Goal: Information Seeking & Learning: Compare options

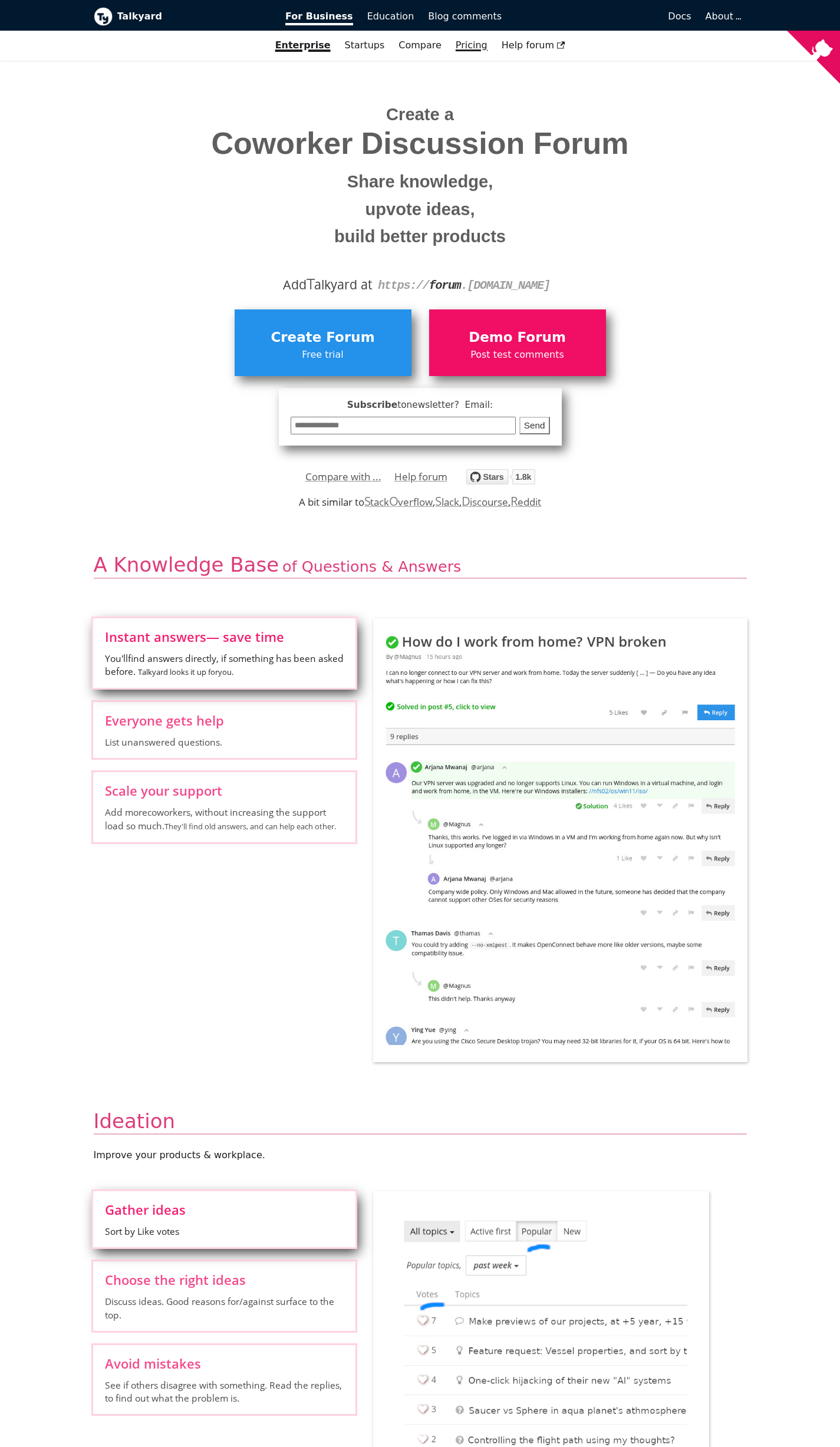
click at [465, 44] on link "Pricing" at bounding box center [471, 45] width 46 height 20
click at [527, 335] on span "Demo Forum" at bounding box center [517, 338] width 165 height 23
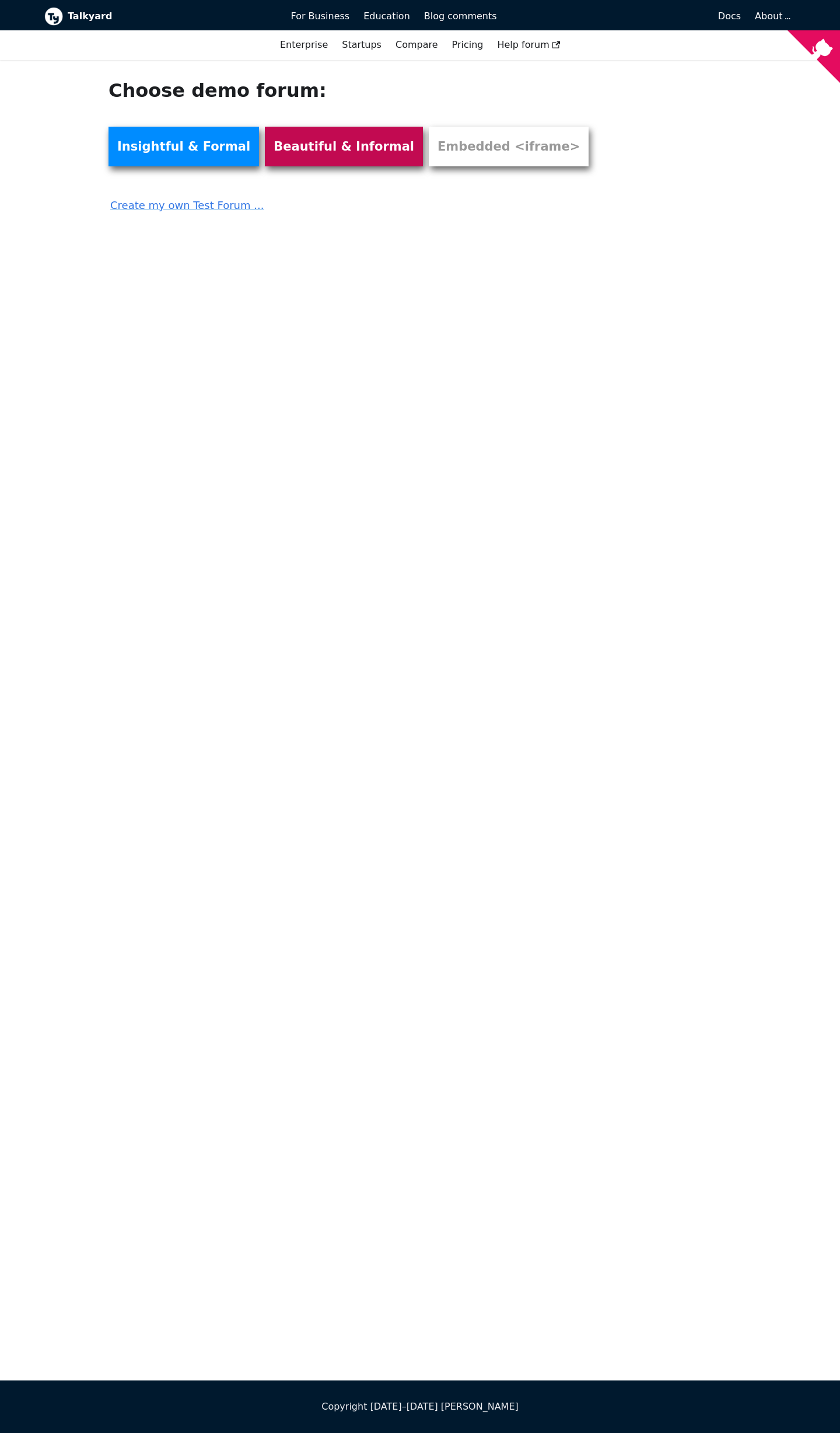
click at [275, 140] on link "Beautiful & Informal" at bounding box center [344, 146] width 158 height 40
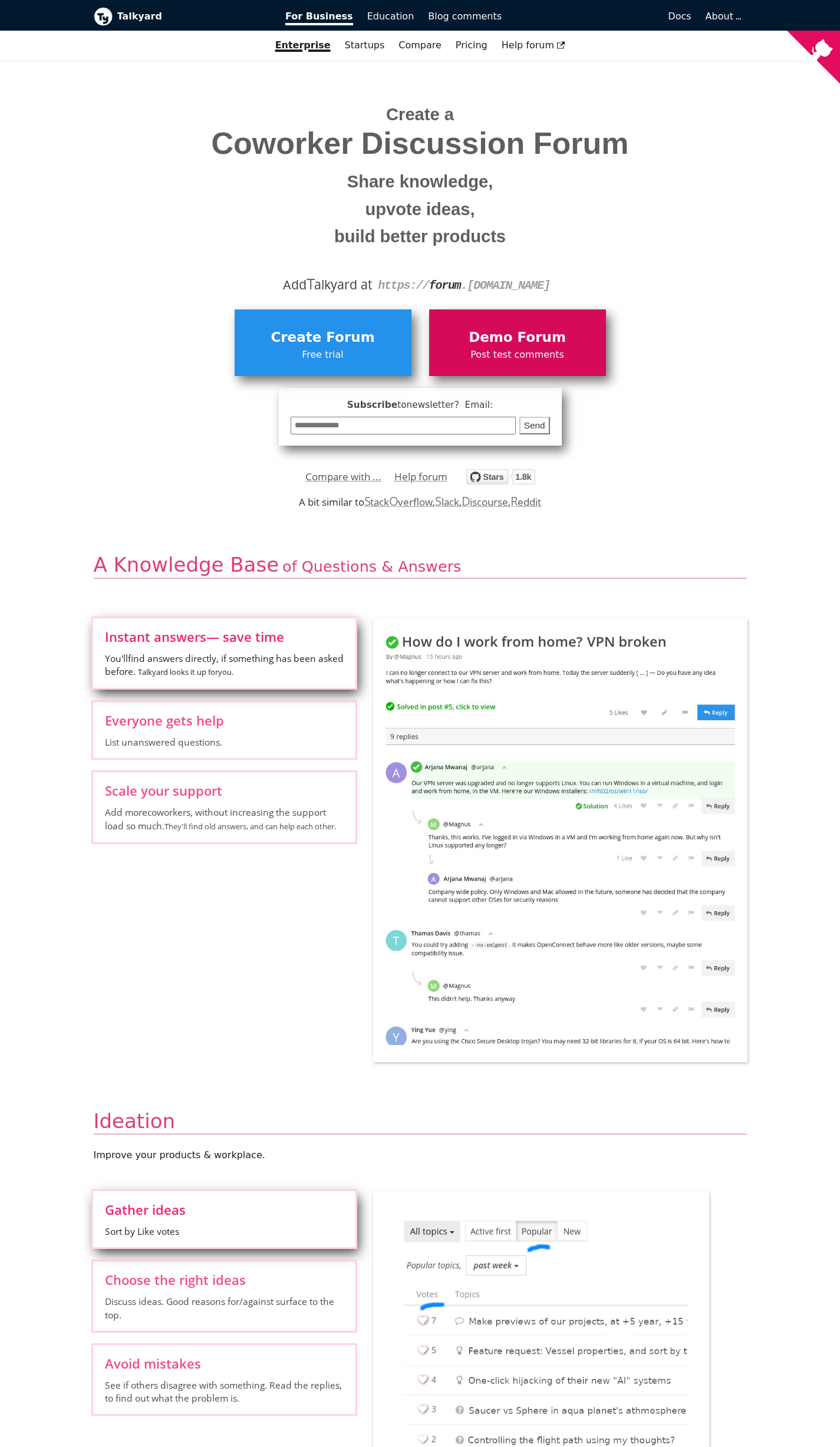
click at [499, 338] on span "Demo Forum" at bounding box center [517, 338] width 165 height 23
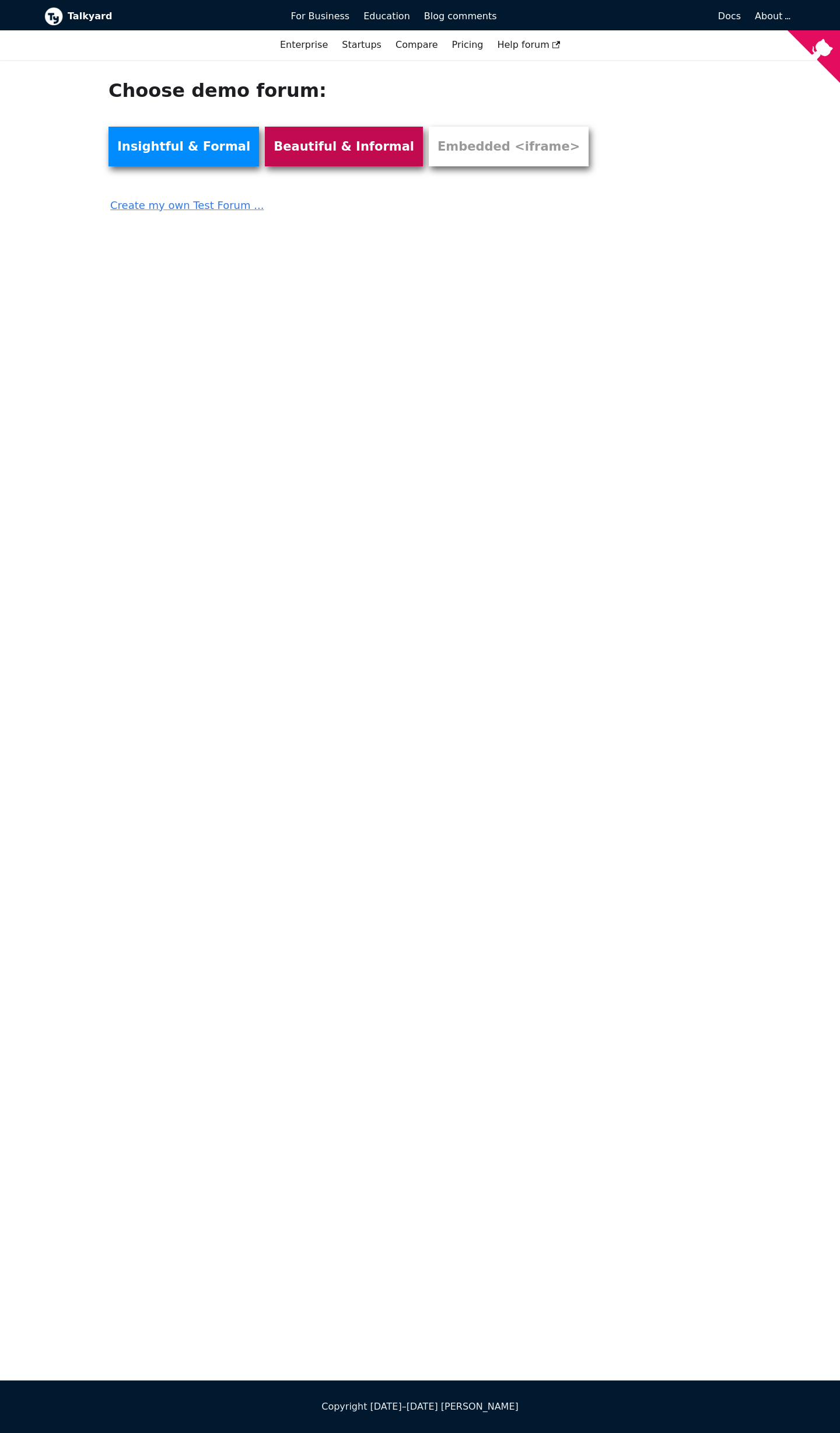
click at [270, 145] on link "Beautiful & Informal" at bounding box center [344, 146] width 158 height 40
click at [391, 897] on div "Choose demo forum: Insightful & Formal Beautiful & Informal Embedded <iframe> C…" at bounding box center [420, 720] width 840 height 1321
click at [365, 43] on link "Startups" at bounding box center [361, 45] width 53 height 20
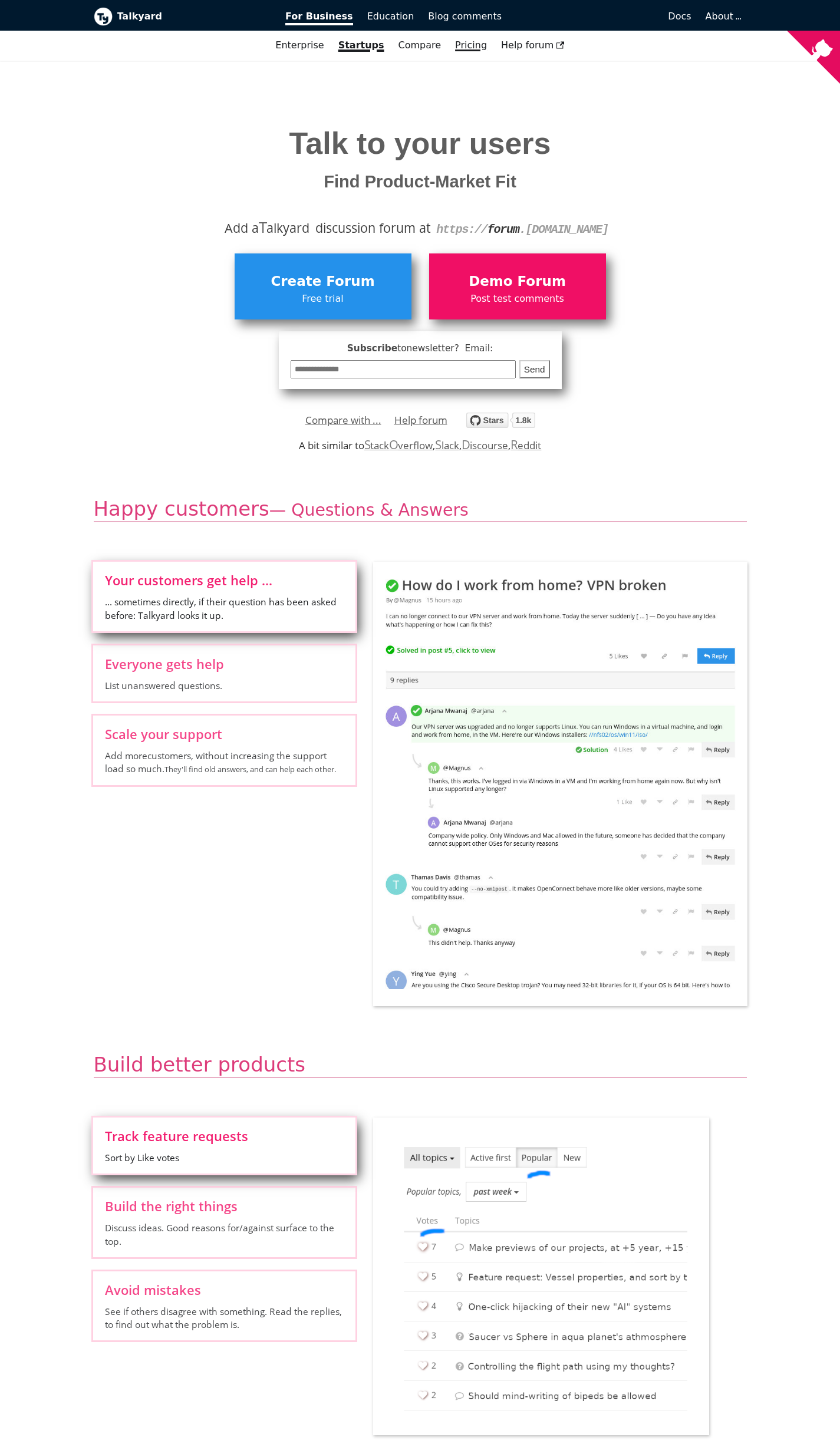
click at [468, 46] on link "Pricing" at bounding box center [471, 45] width 46 height 20
click at [514, 287] on span "Demo Forum" at bounding box center [517, 282] width 165 height 23
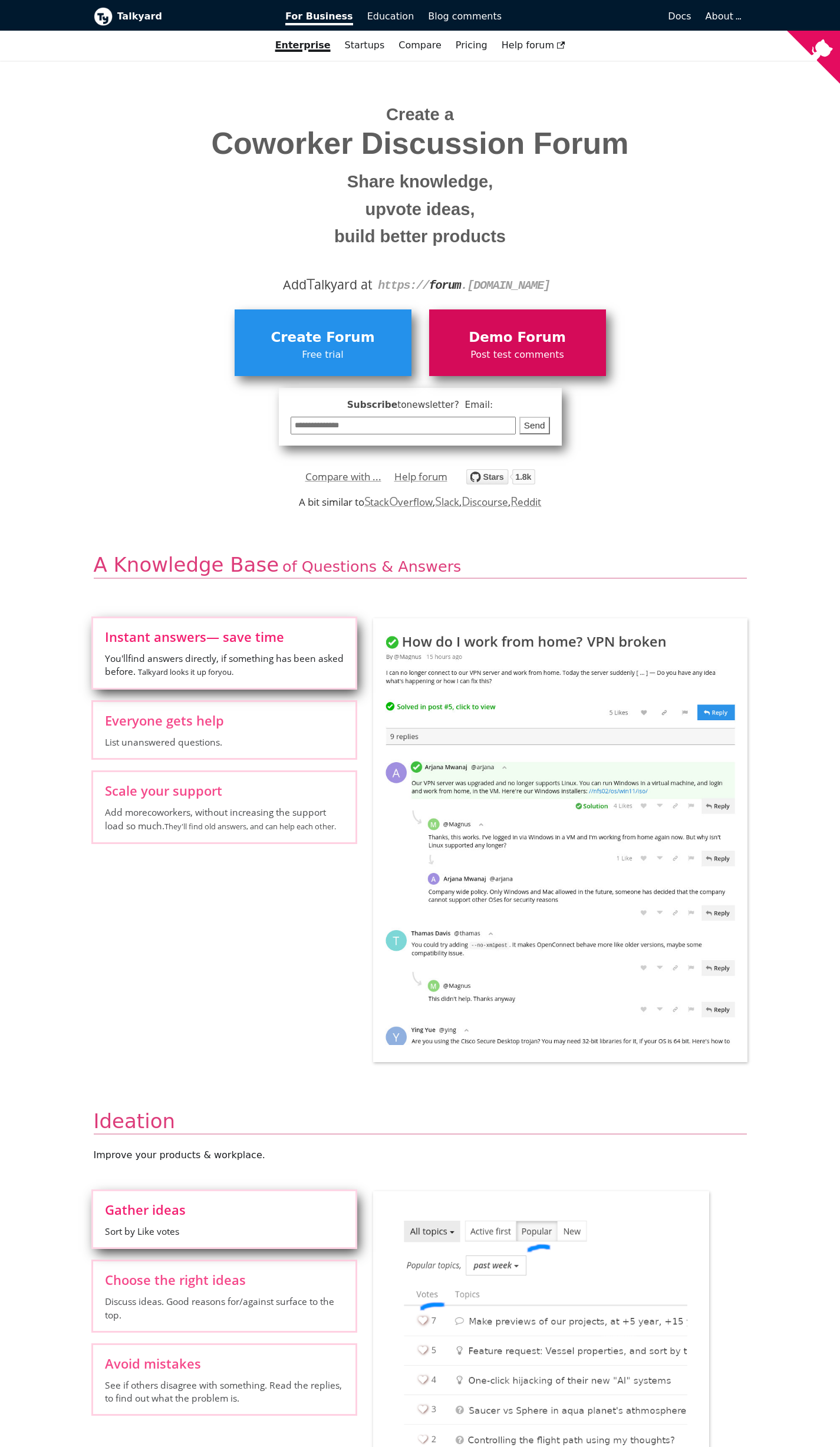
click at [477, 331] on span "Demo Forum" at bounding box center [517, 338] width 165 height 23
click at [469, 307] on div "**********" at bounding box center [420, 371] width 636 height 147
click at [469, 334] on span "Demo Forum" at bounding box center [517, 338] width 165 height 23
click at [347, 473] on link "Compare with ..." at bounding box center [344, 477] width 76 height 18
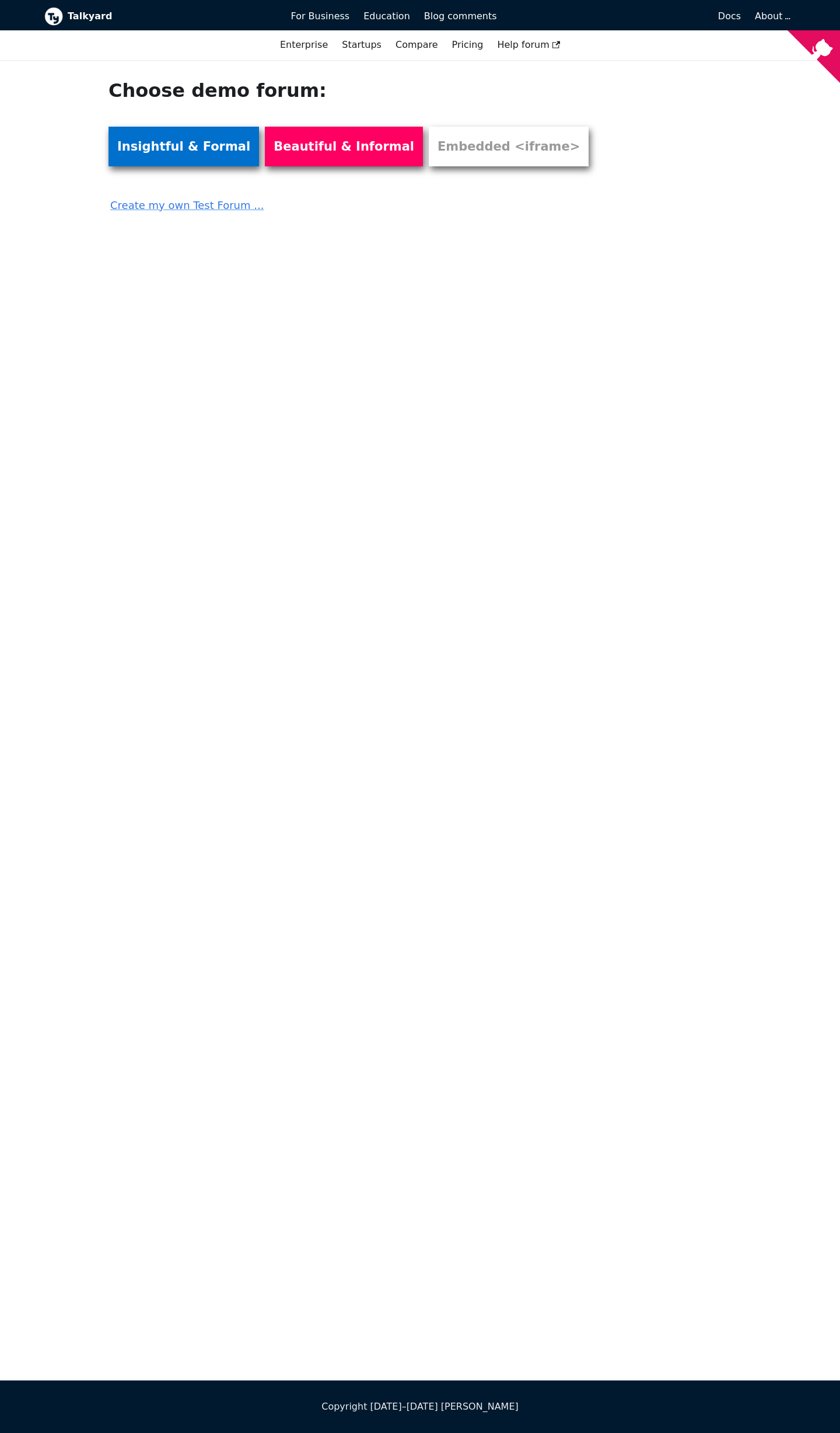
click at [190, 151] on link "Insightful & Formal" at bounding box center [184, 146] width 151 height 40
click at [429, 151] on link "Embedded <iframe>" at bounding box center [508, 146] width 160 height 40
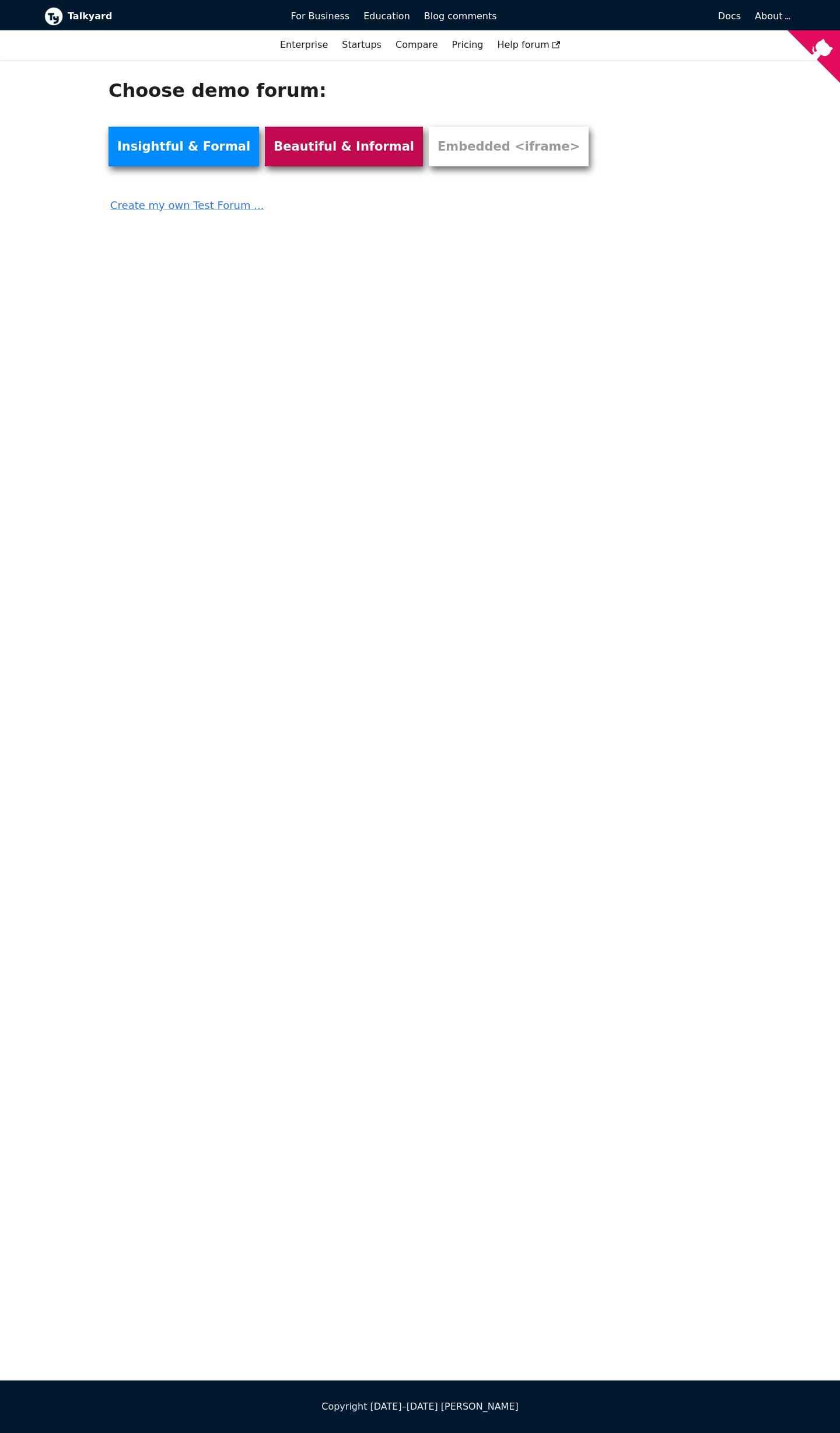
click at [281, 155] on link "Beautiful & Informal" at bounding box center [344, 146] width 158 height 40
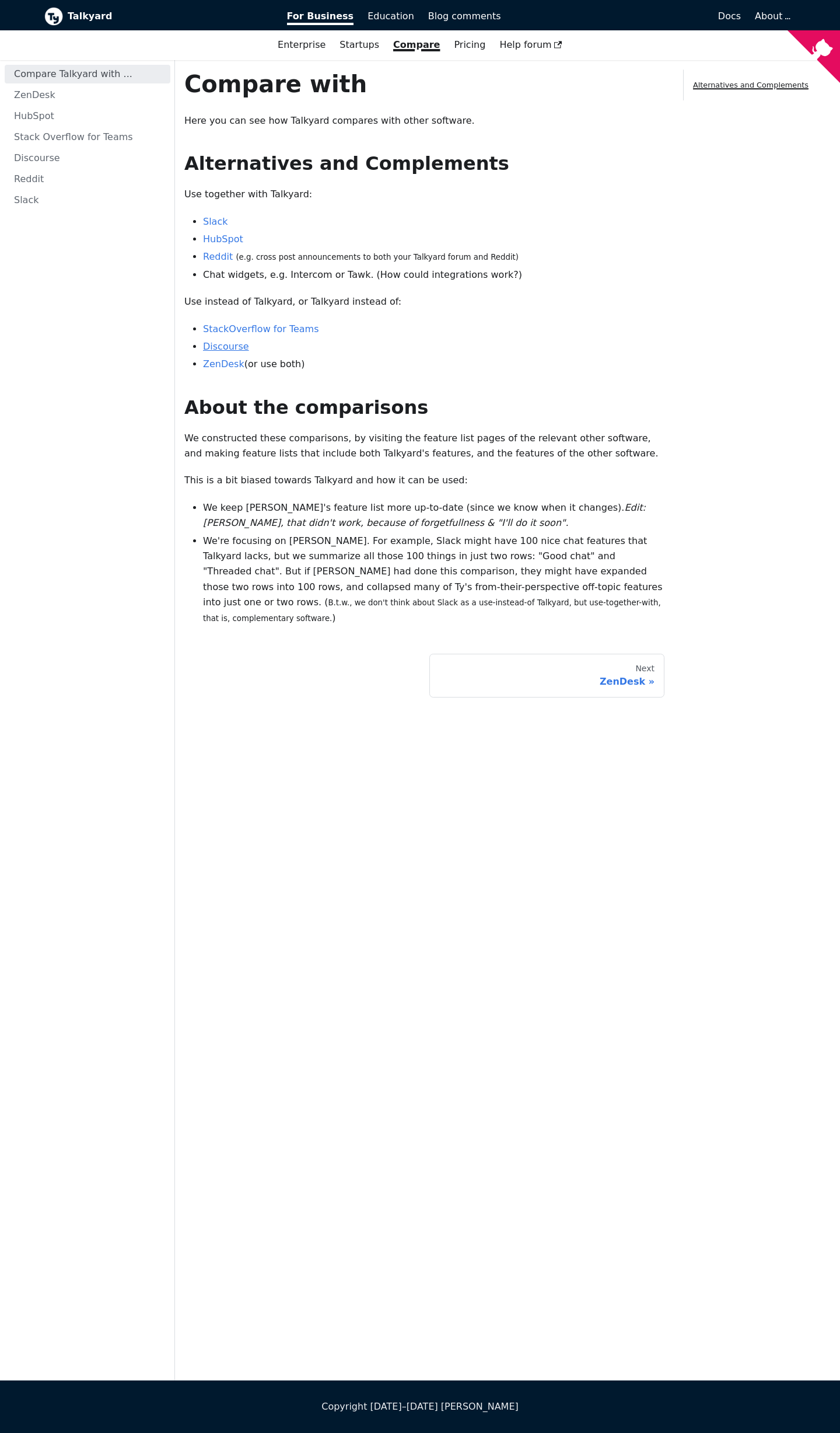
click at [219, 345] on link "Discourse" at bounding box center [226, 346] width 46 height 11
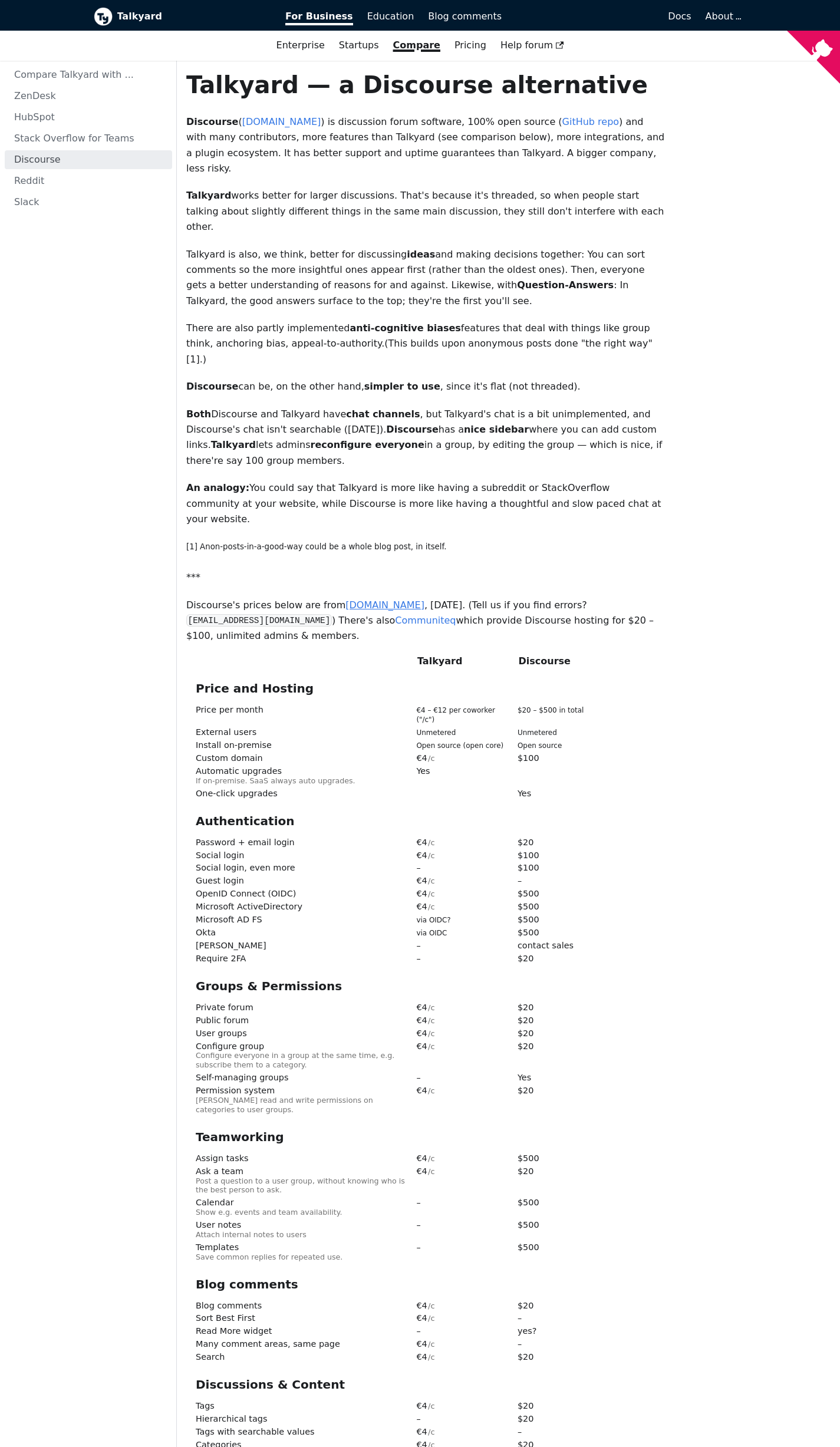
click at [371, 600] on link "www.discourse.org" at bounding box center [385, 605] width 79 height 11
click at [616, 421] on div "Talkyard — a Discourse alternative Discourse ( www.discourse.org ) is discussio…" at bounding box center [426, 1311] width 479 height 2483
click at [393, 600] on link "www.discourse.org" at bounding box center [385, 605] width 79 height 11
click at [337, 1051] on span "Configure everyone in a group at the same time, e.g. subscribe them to a catego…" at bounding box center [295, 1060] width 199 height 18
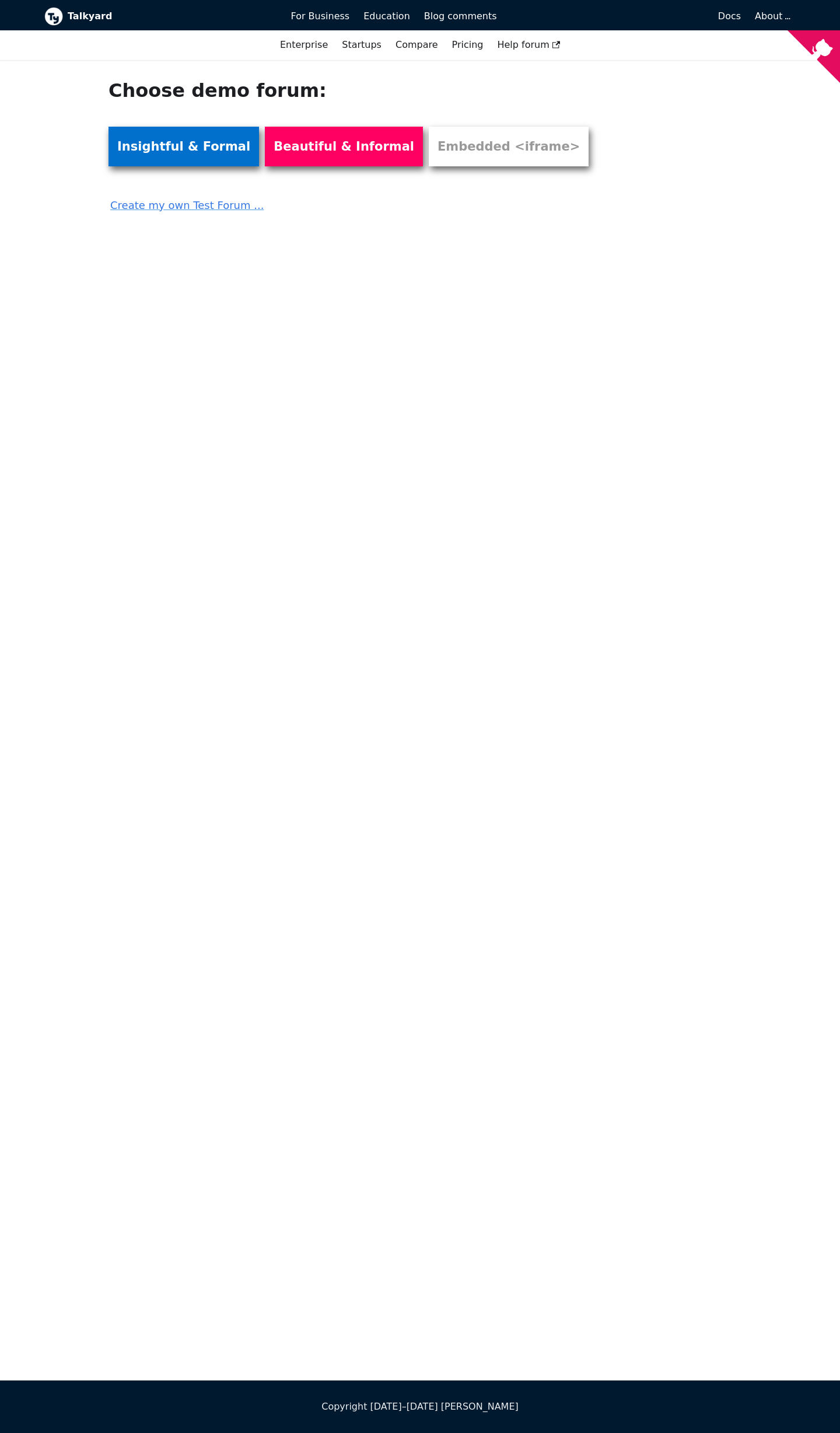
click at [203, 145] on link "Insightful & Formal" at bounding box center [184, 146] width 151 height 40
